Goal: Task Accomplishment & Management: Manage account settings

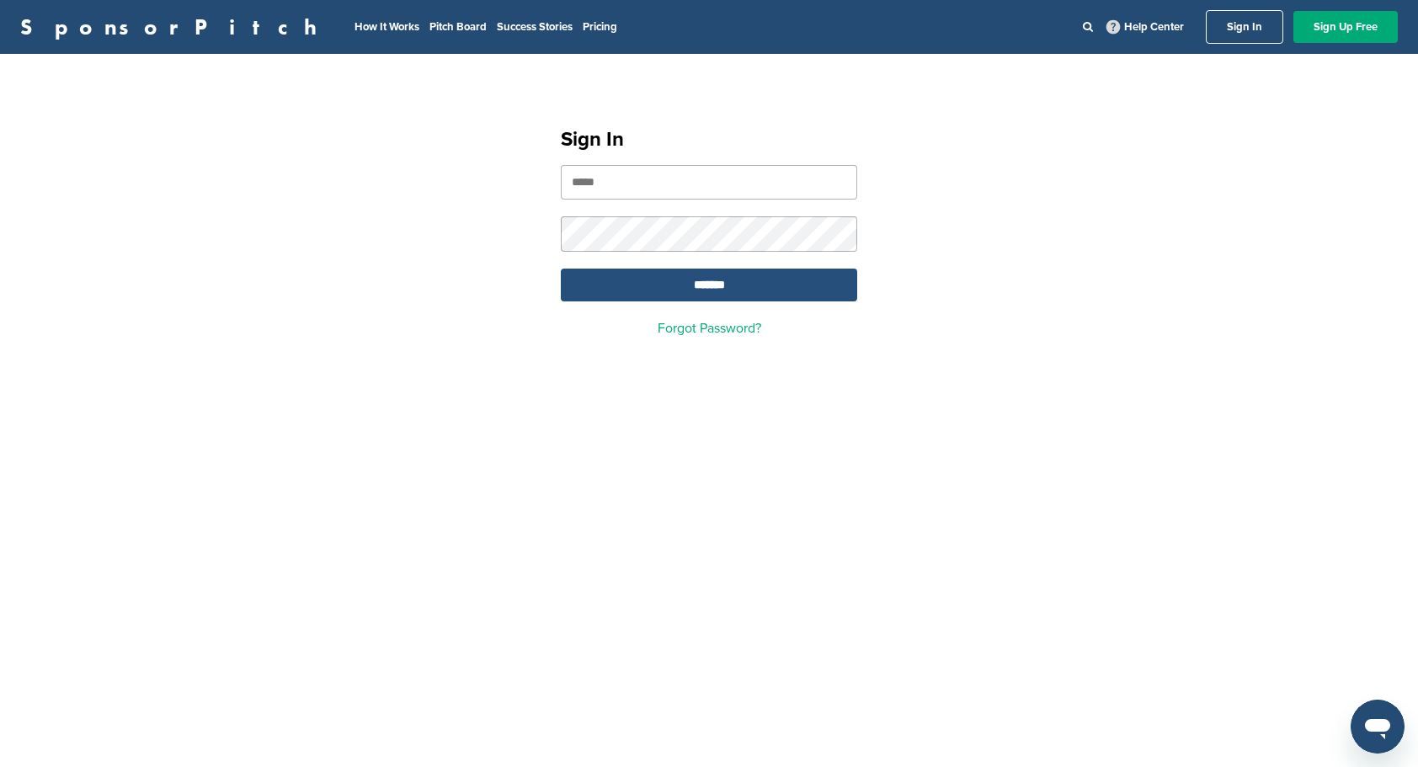
type input "**********"
click at [699, 283] on input "*******" at bounding box center [709, 285] width 296 height 33
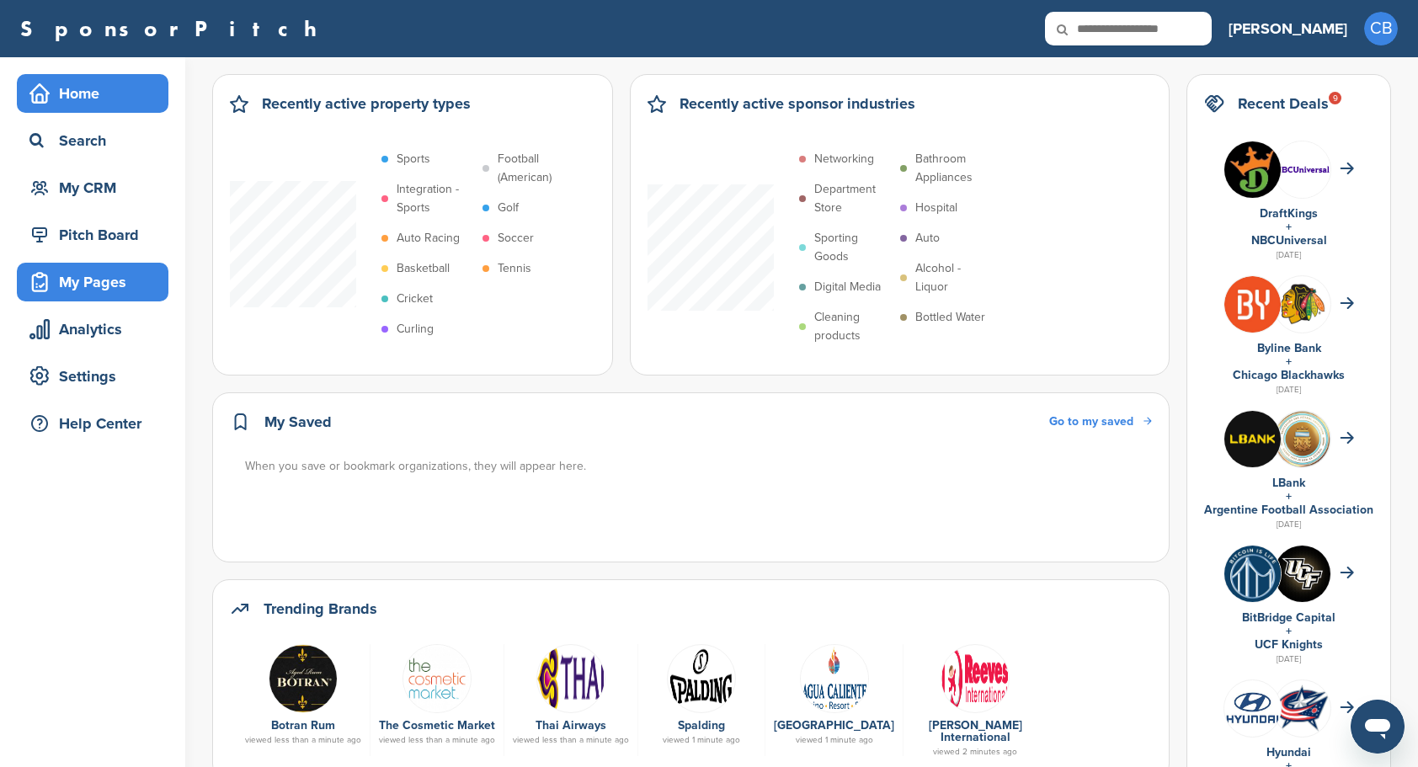
click at [67, 291] on div "My Pages" at bounding box center [96, 282] width 143 height 30
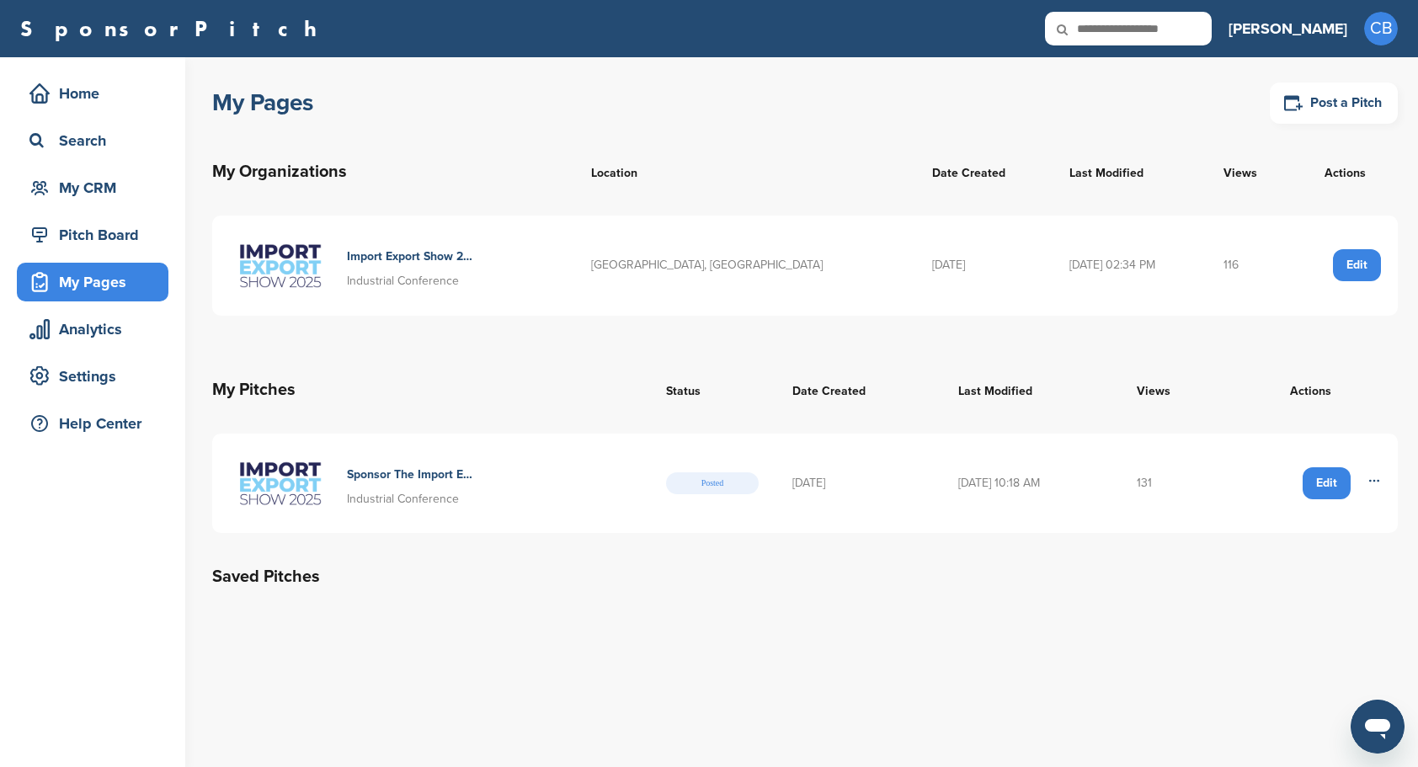
click at [520, 267] on div "Import Export Show 2025 Industrial Conference" at bounding box center [393, 265] width 328 height 67
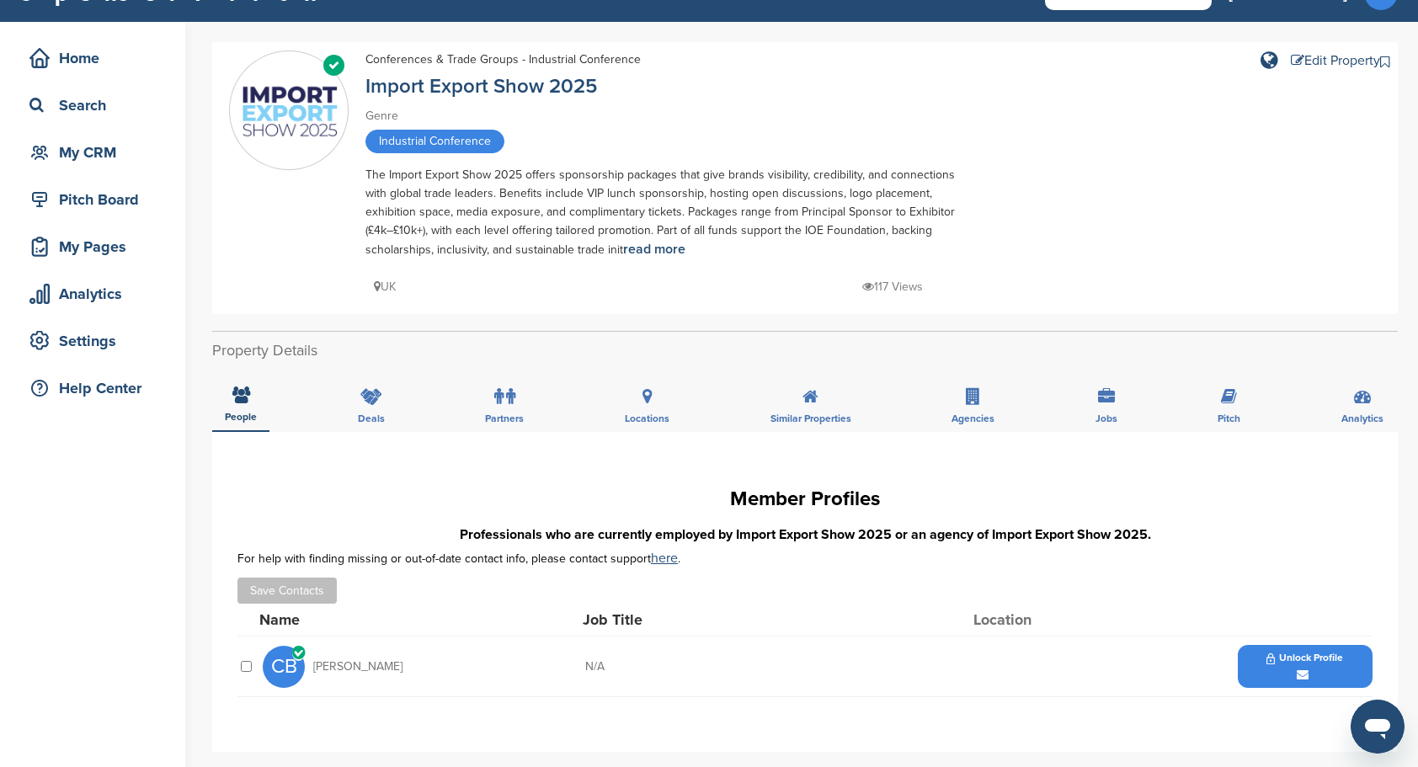
scroll to position [35, 0]
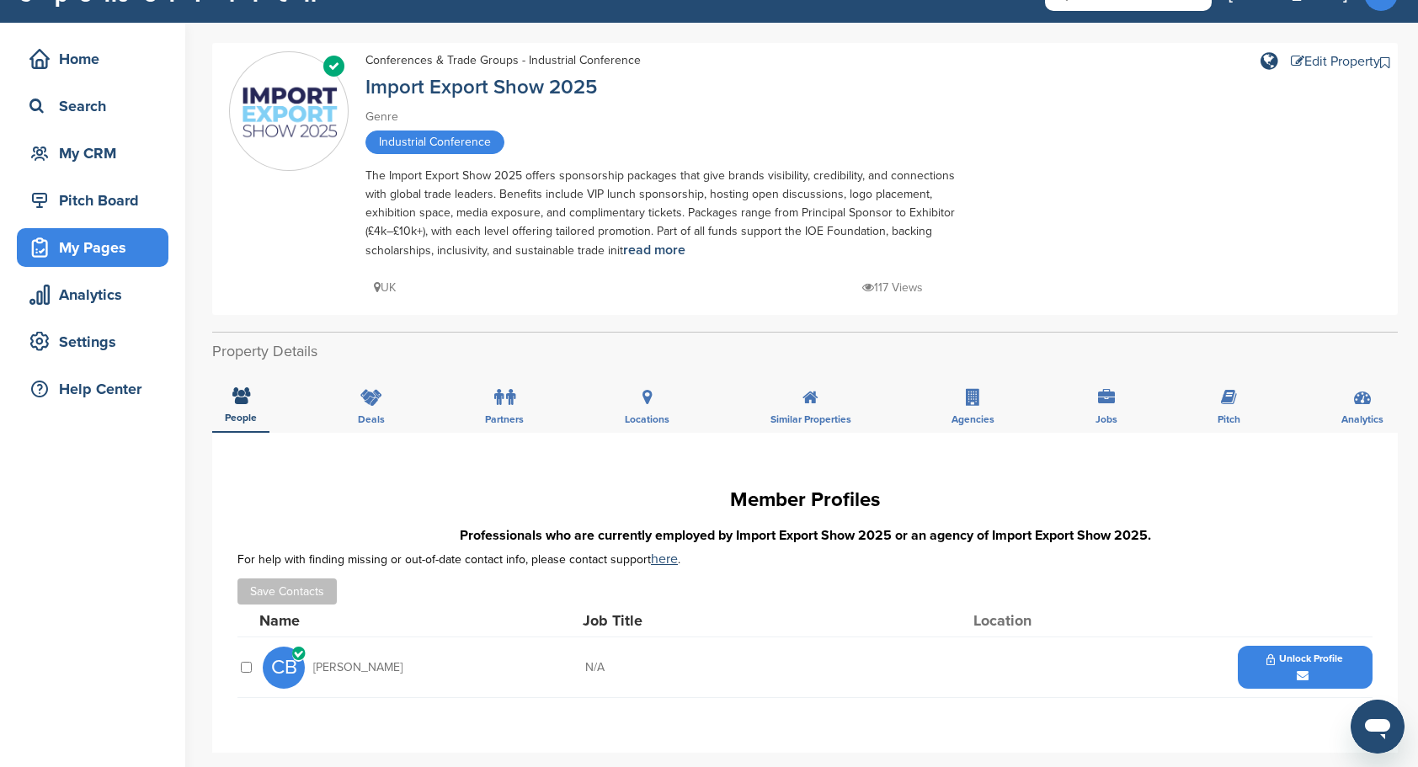
click at [74, 244] on div "My Pages" at bounding box center [96, 247] width 143 height 30
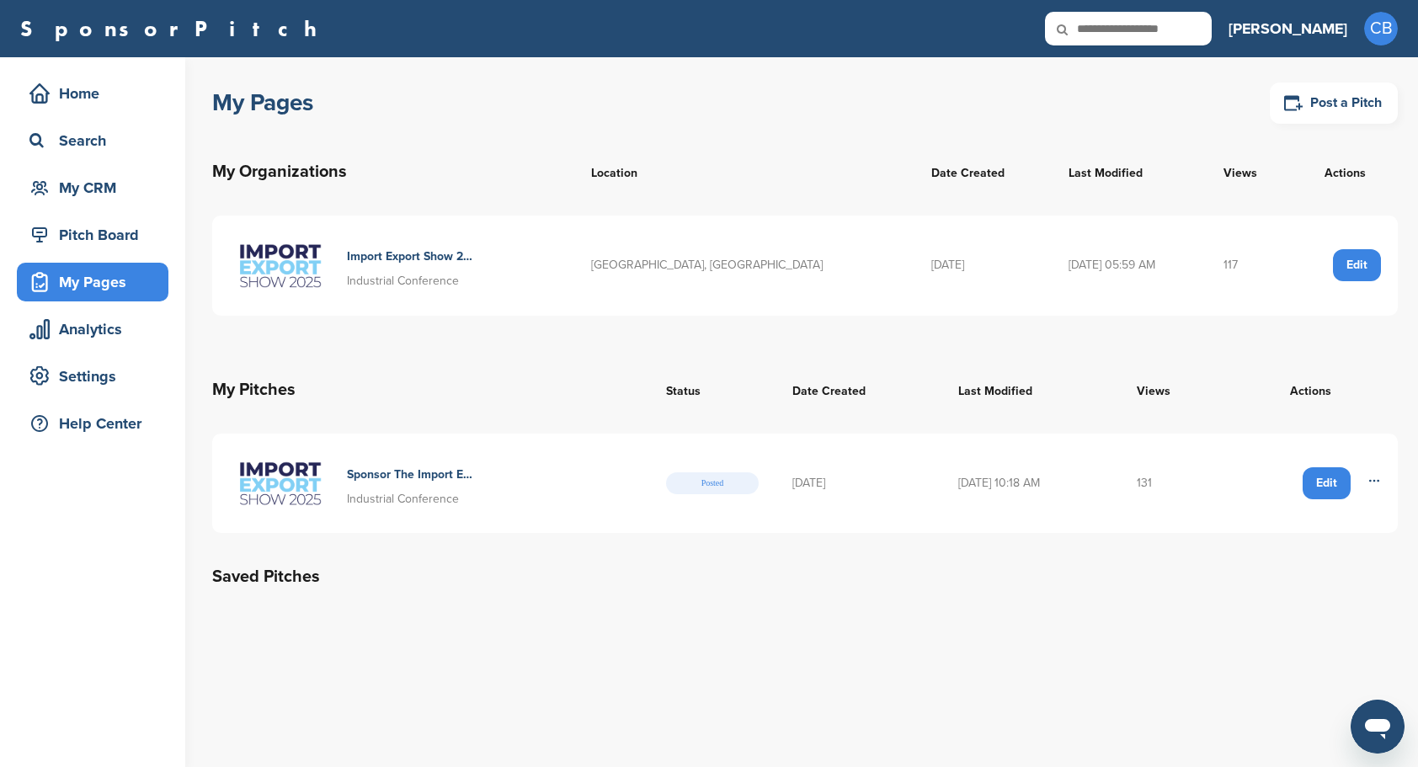
click at [364, 468] on h4 "Sponsor The Import Export Show 2025" at bounding box center [412, 475] width 130 height 19
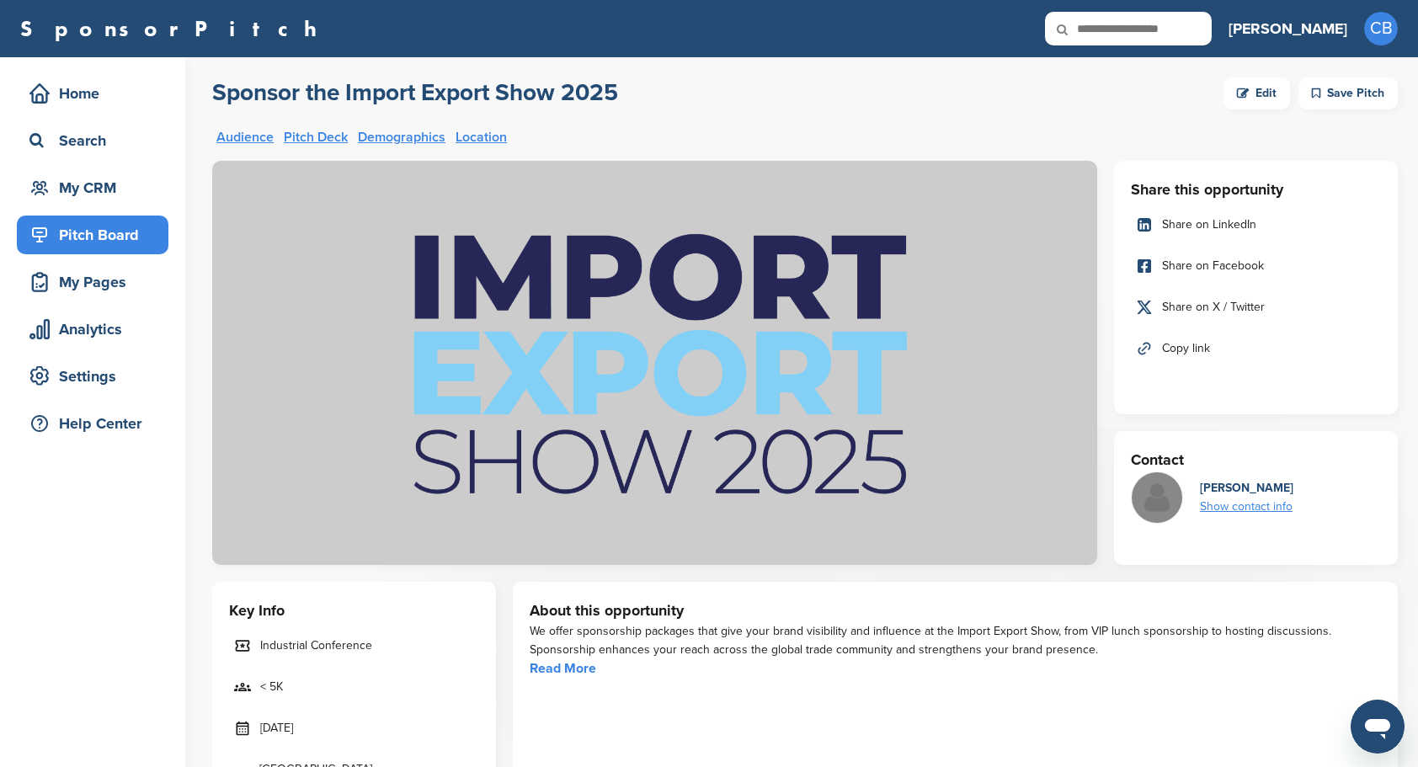
drag, startPoint x: 1261, startPoint y: 507, endPoint x: 1105, endPoint y: 115, distance: 422.1
drag, startPoint x: 1105, startPoint y: 115, endPoint x: 1034, endPoint y: 104, distance: 72.3
click at [1034, 104] on div "Sponsor the Import Export Show 2025 Edit Save Pitch" at bounding box center [804, 93] width 1185 height 32
click at [1249, 506] on div "Show contact info" at bounding box center [1246, 507] width 93 height 19
click at [1011, 88] on div "Sponsor the Import Export Show 2025 Edit Save Pitch" at bounding box center [804, 93] width 1185 height 32
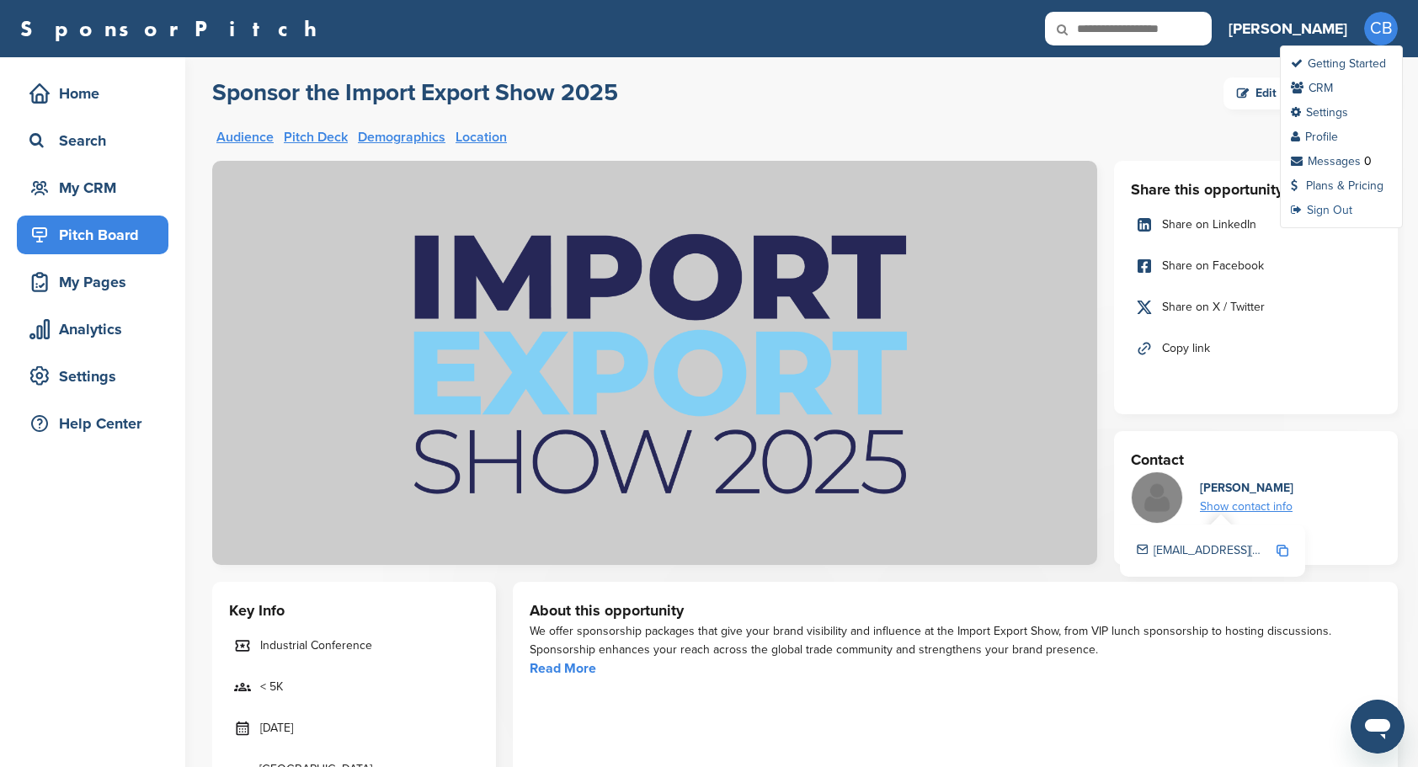
click at [1331, 204] on link "Sign Out" at bounding box center [1321, 210] width 61 height 14
